Goal: Find specific page/section: Find specific page/section

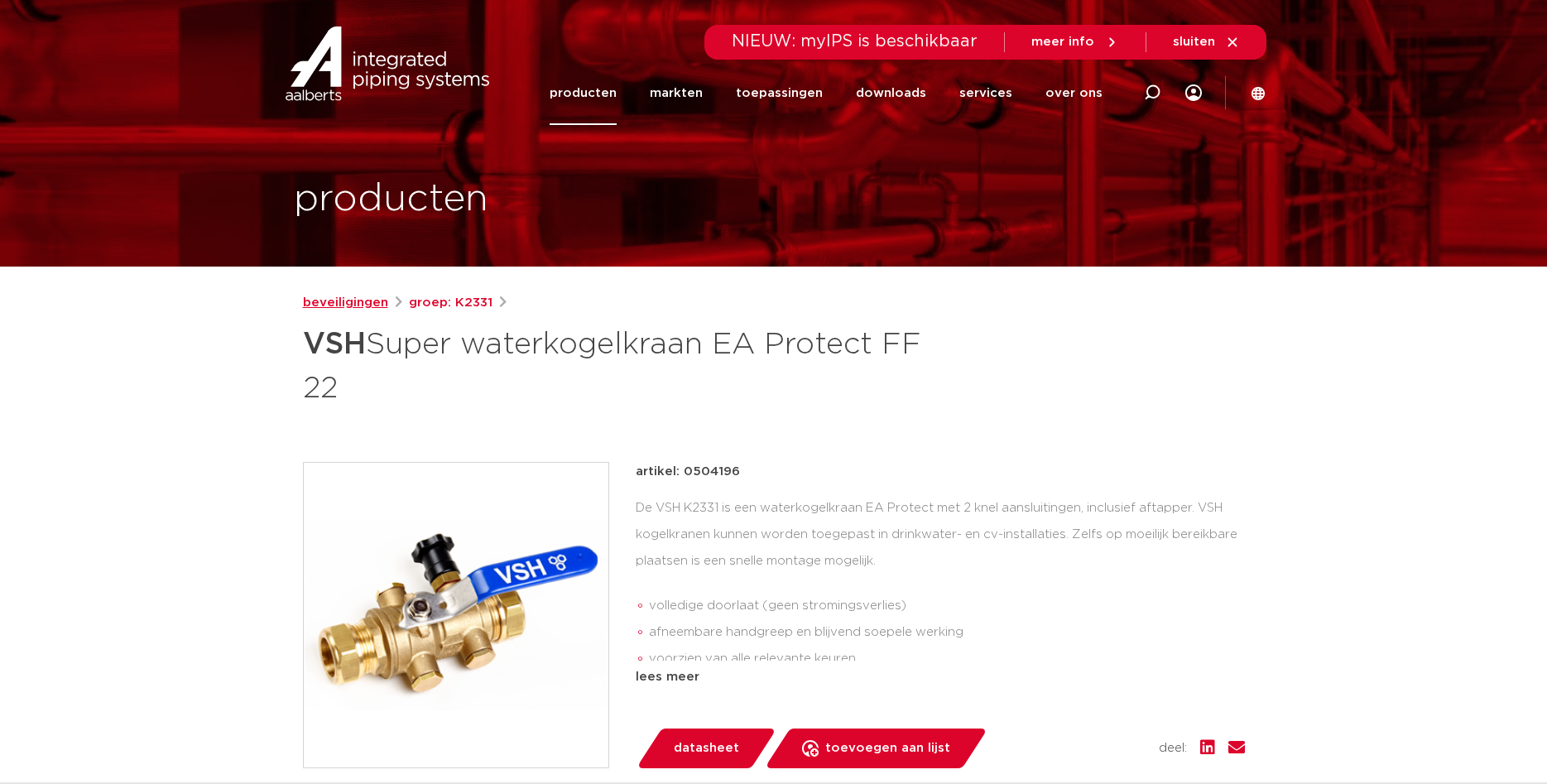
click at [376, 302] on link "beveiligingen" at bounding box center [345, 302] width 85 height 20
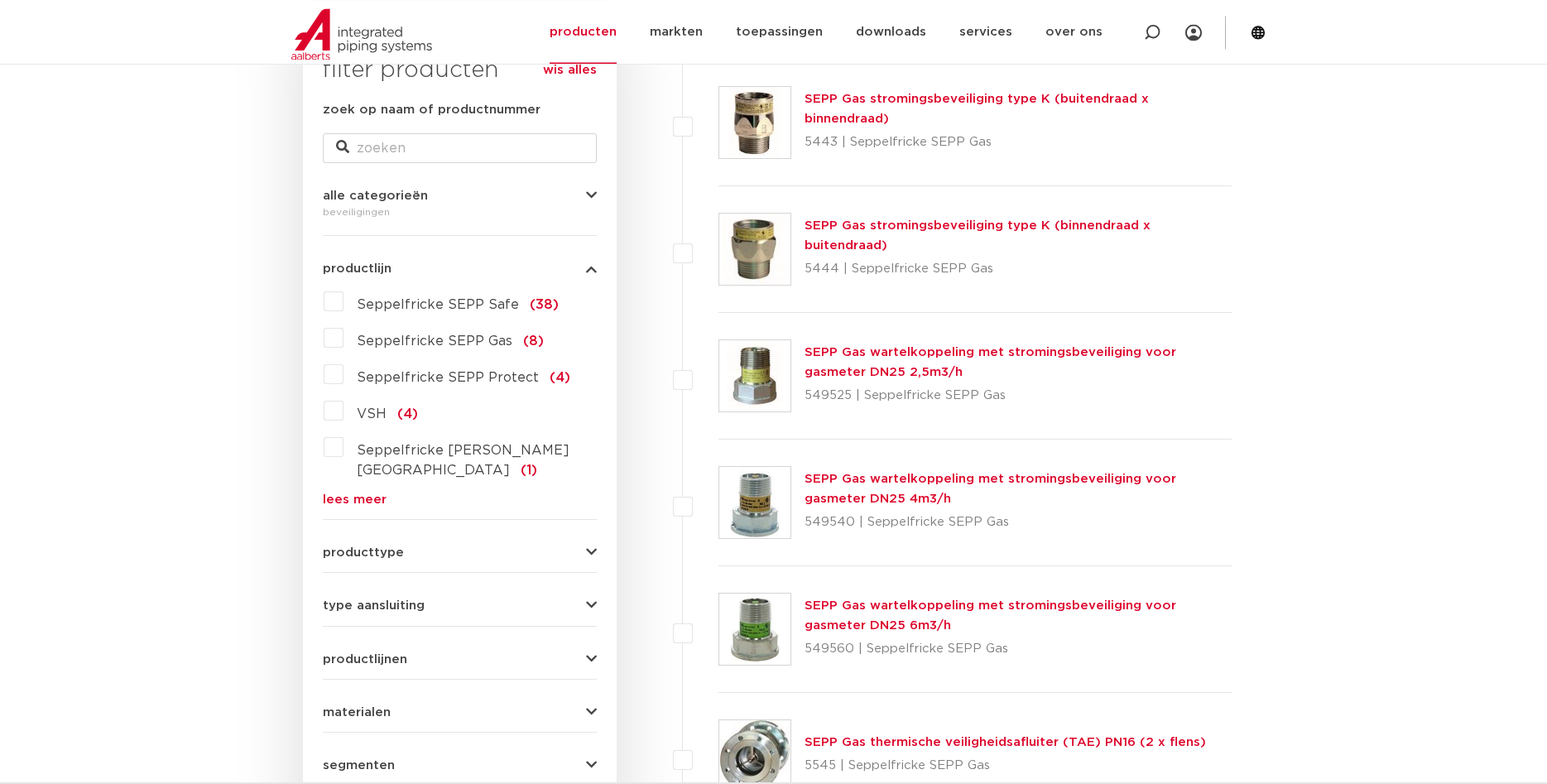
scroll to position [338, 0]
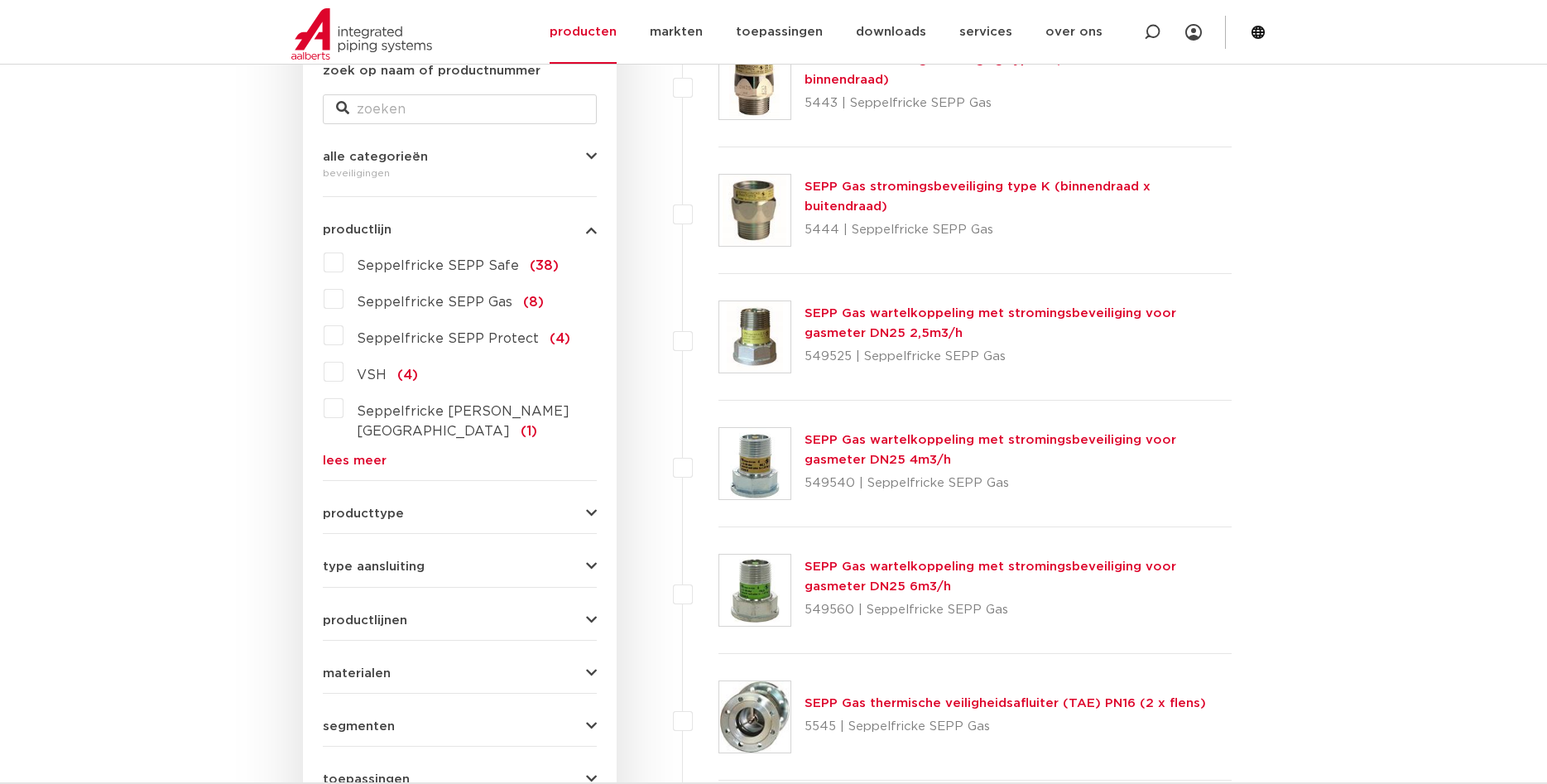
click at [416, 560] on span "type aansluiting" at bounding box center [373, 566] width 101 height 12
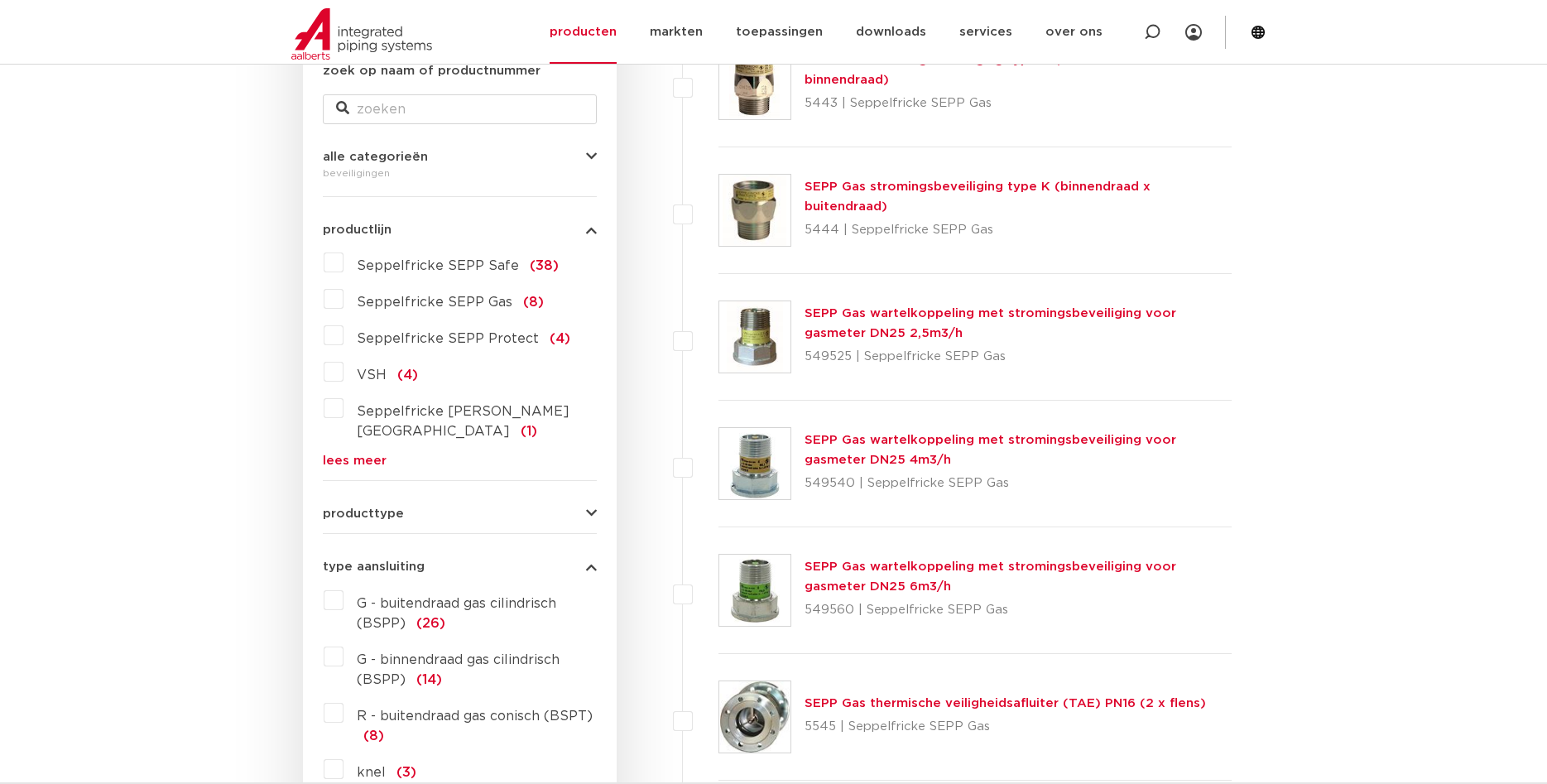
click at [416, 560] on span "type aansluiting" at bounding box center [373, 566] width 101 height 12
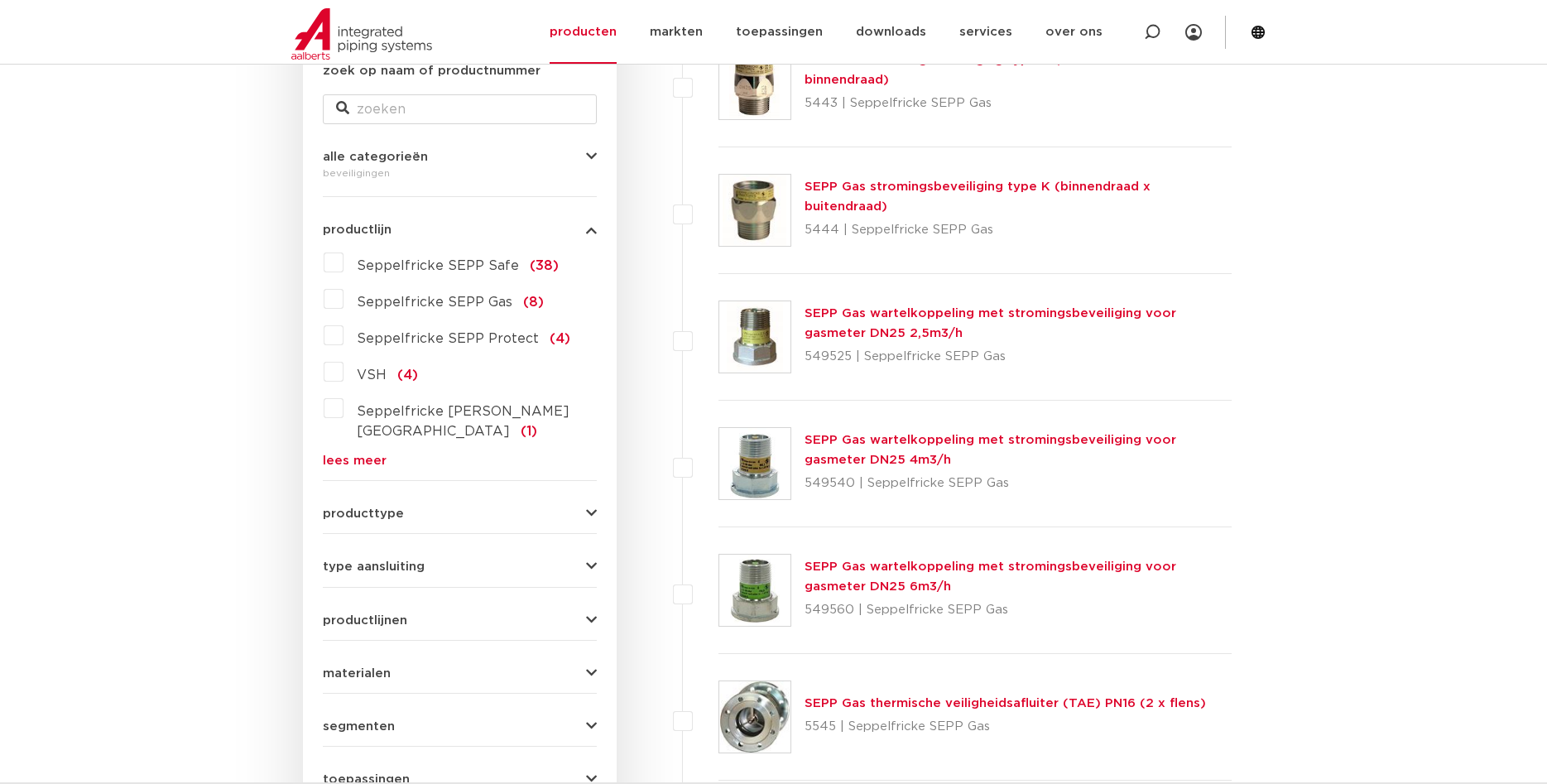
click at [592, 507] on icon "button" at bounding box center [591, 513] width 11 height 12
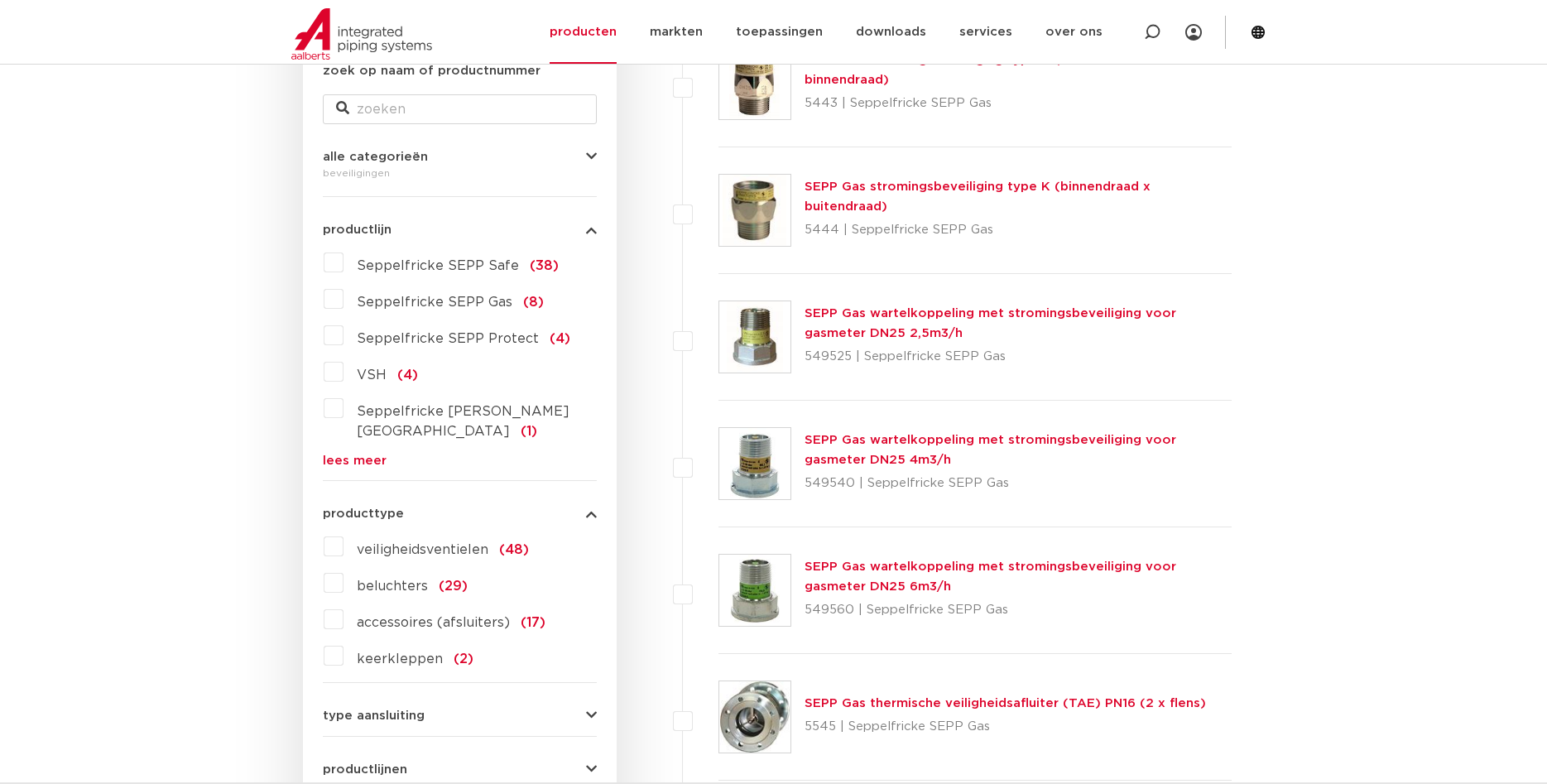
click at [344, 642] on label "keerkleppen (2)" at bounding box center [409, 656] width 130 height 27
click at [0, 0] on input "keerkleppen (2)" at bounding box center [0, 0] width 0 height 0
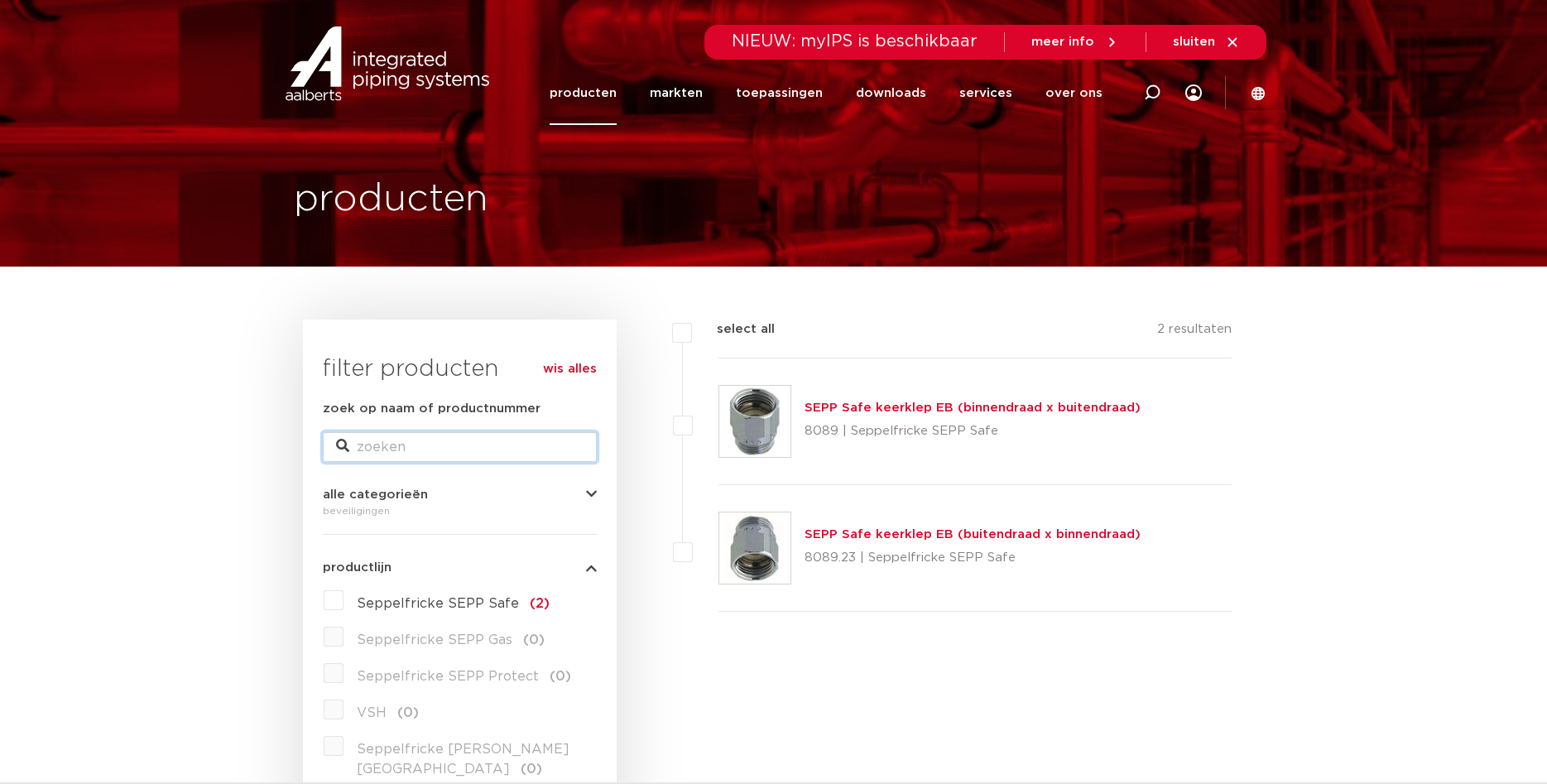
click at [482, 445] on input "zoek op naam of productnummer" at bounding box center [460, 446] width 274 height 30
type input "ea"
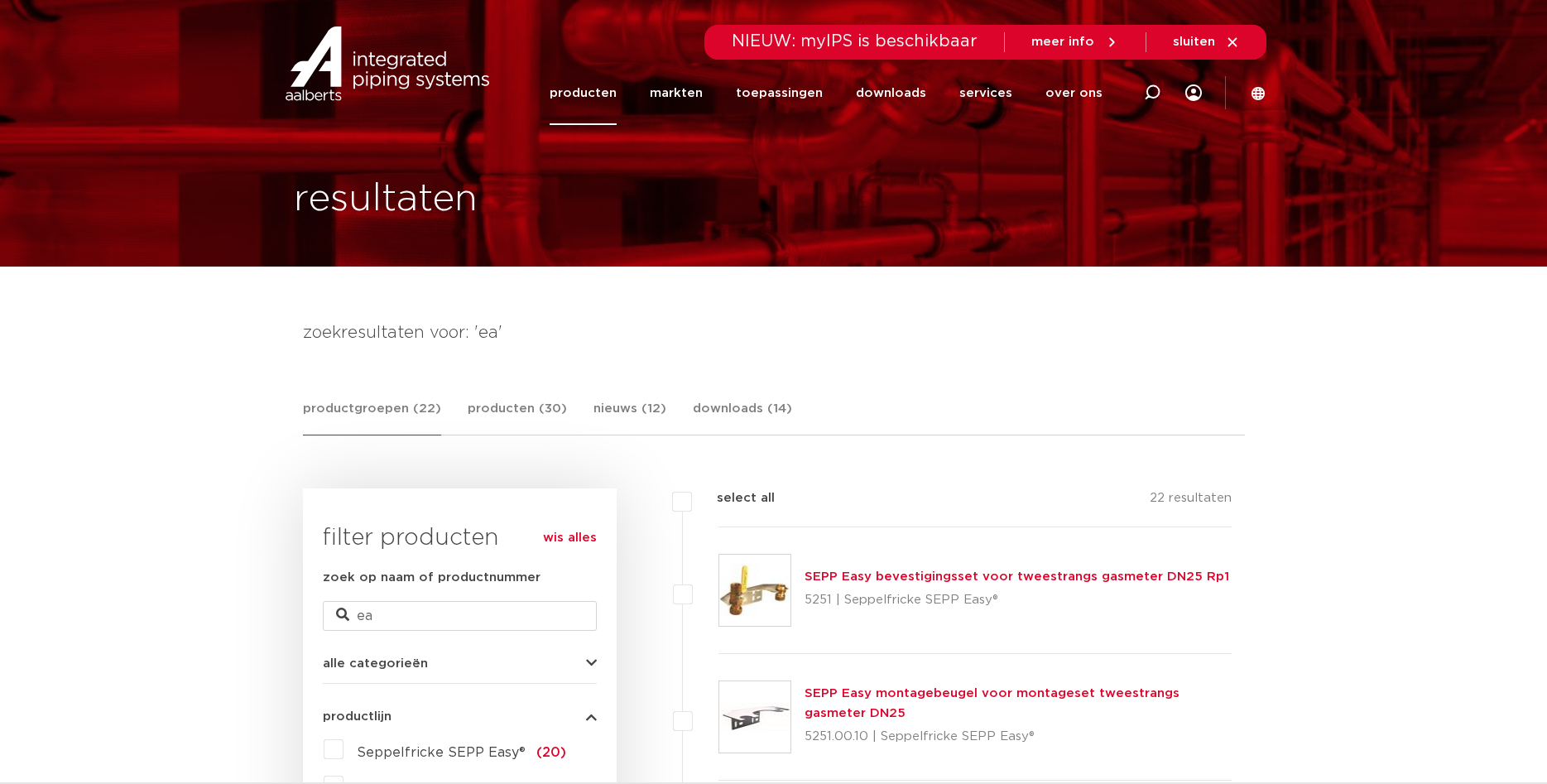
click at [600, 90] on link "producten" at bounding box center [583, 93] width 67 height 64
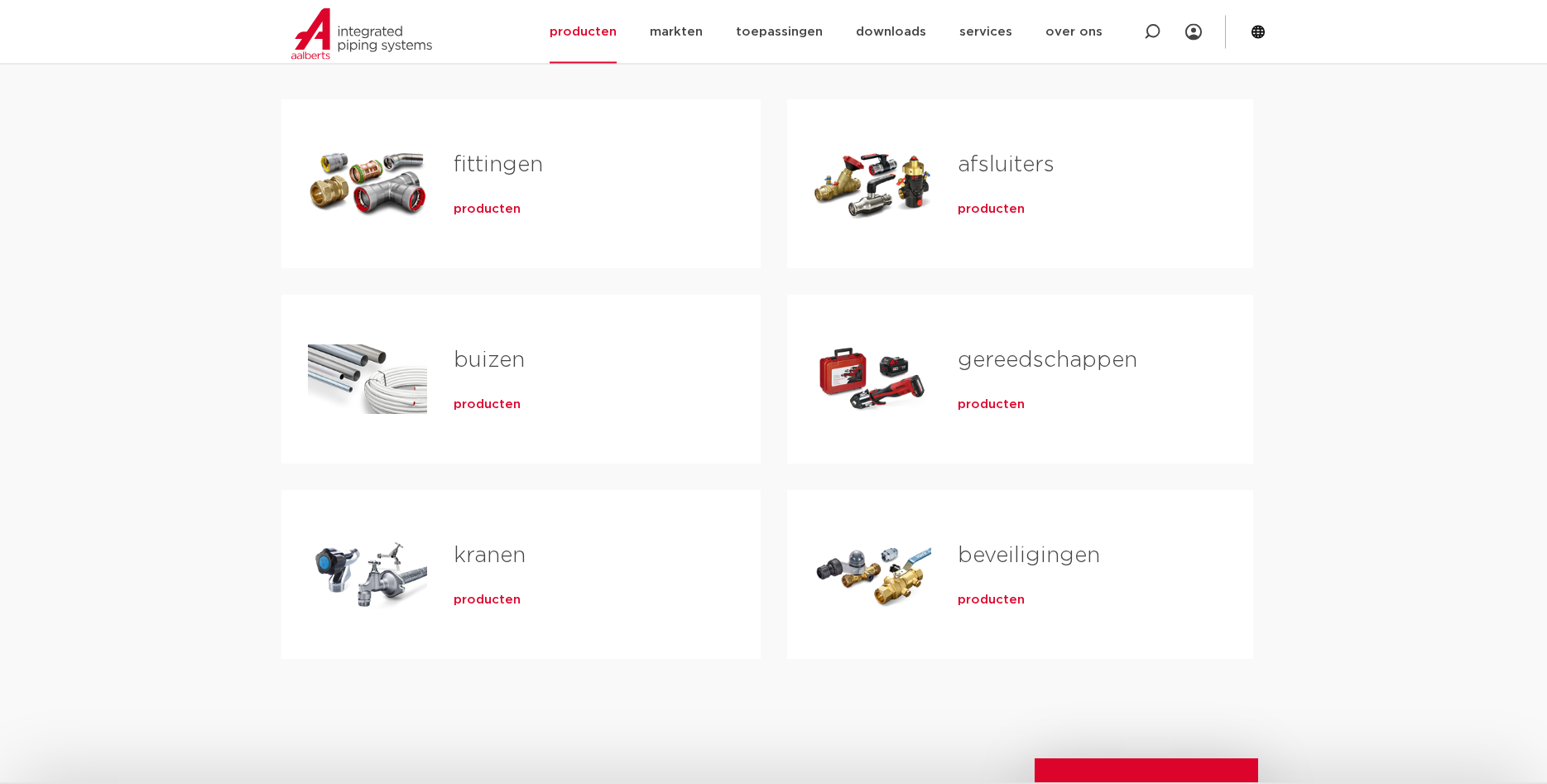
scroll to position [338, 0]
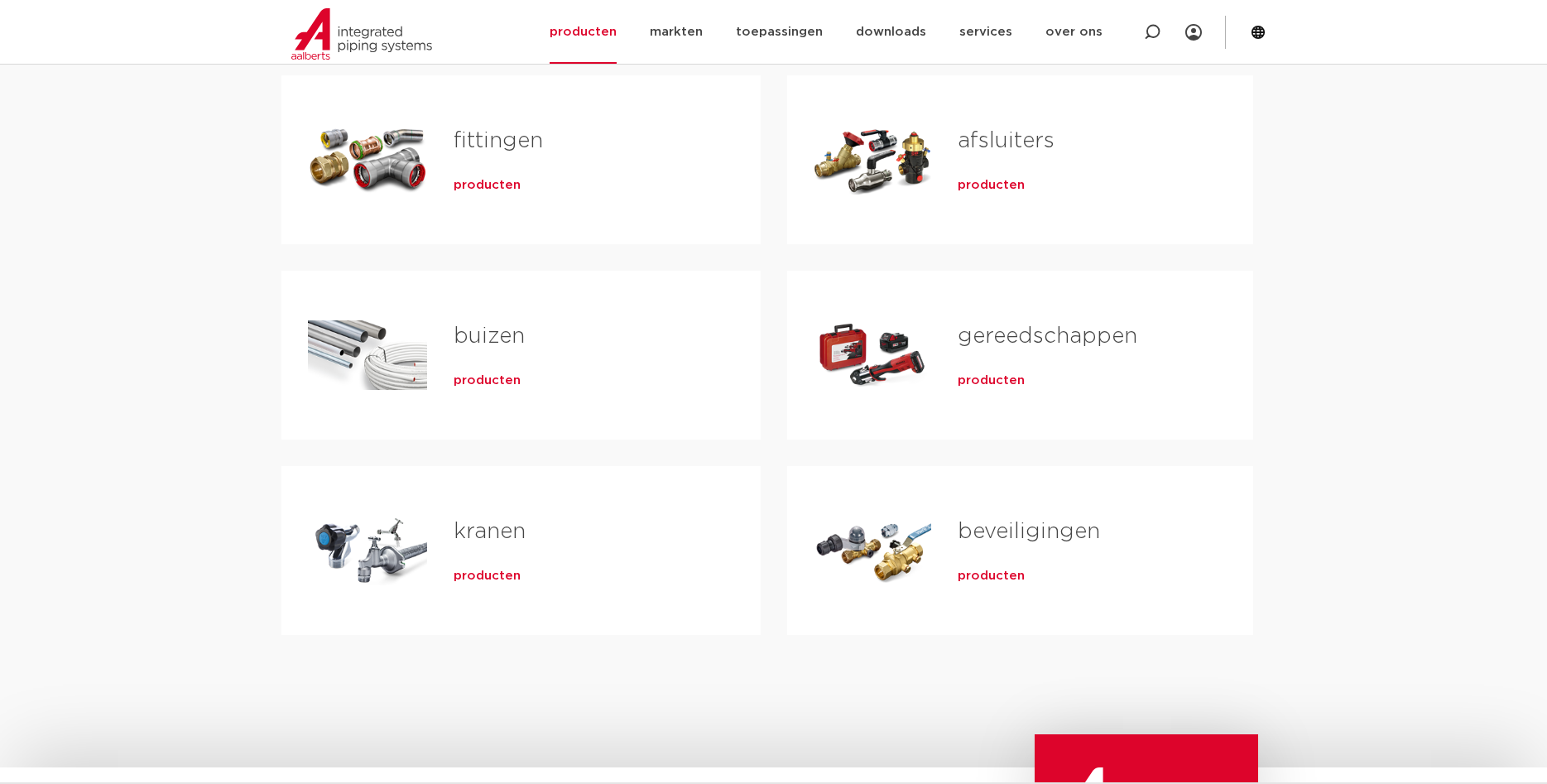
click at [986, 573] on span "producten" at bounding box center [991, 575] width 67 height 16
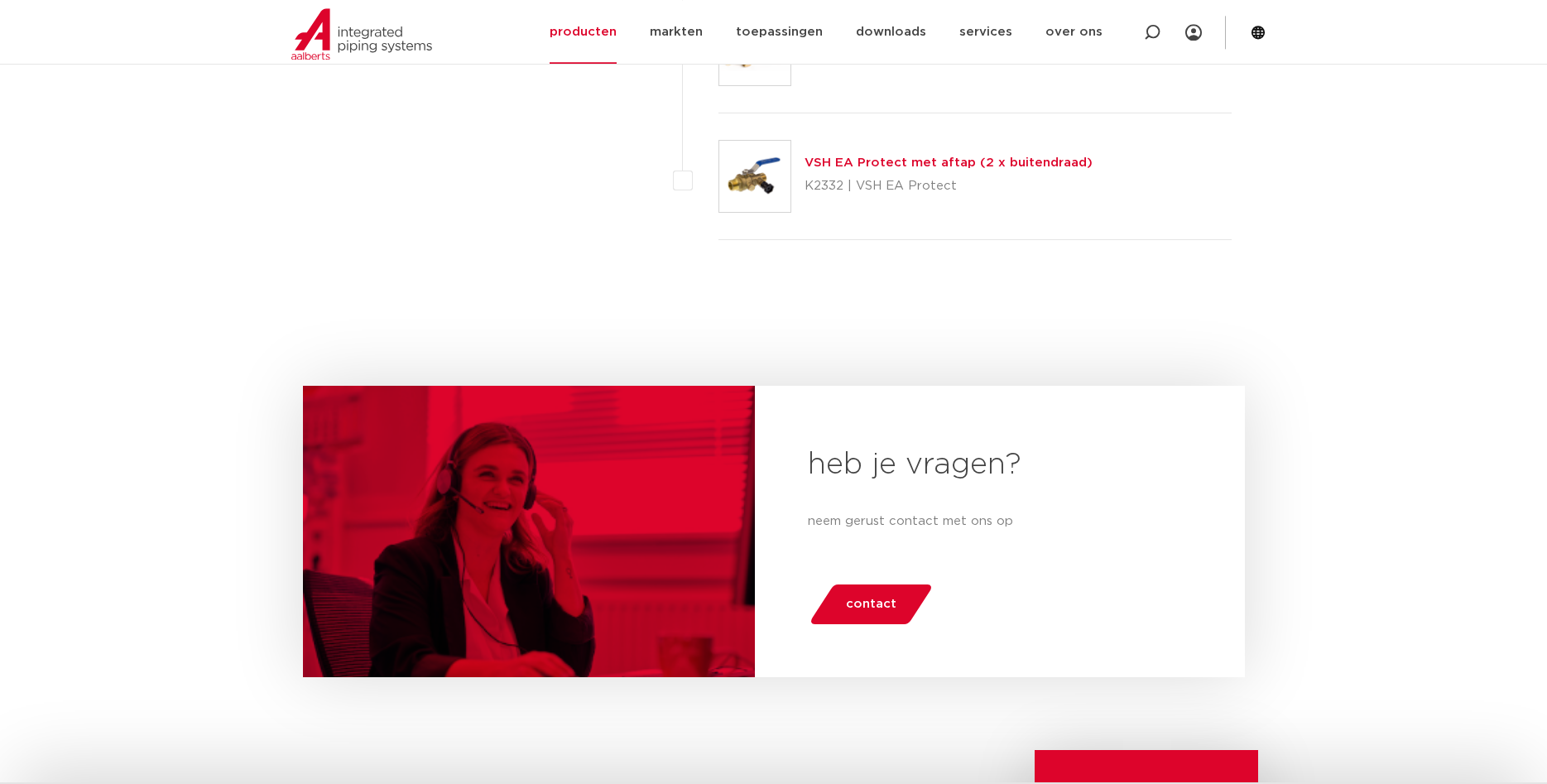
scroll to position [7513, 0]
